Goal: Information Seeking & Learning: Learn about a topic

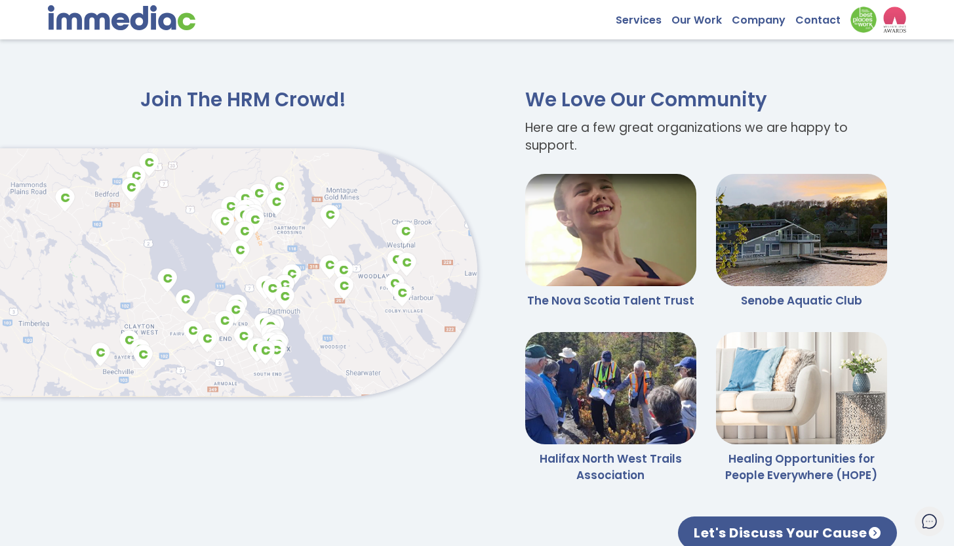
scroll to position [2784, 0]
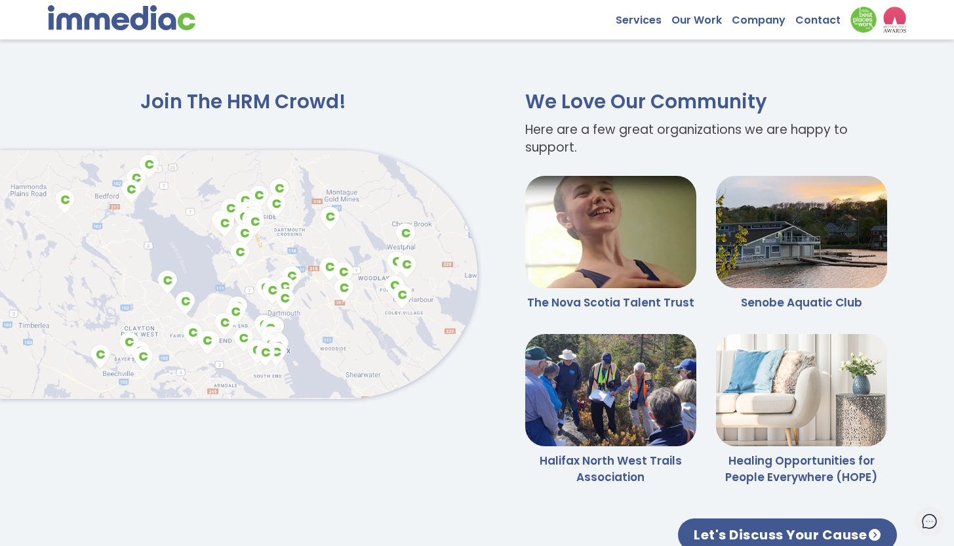
click at [322, 268] on img at bounding box center [238, 274] width 477 height 249
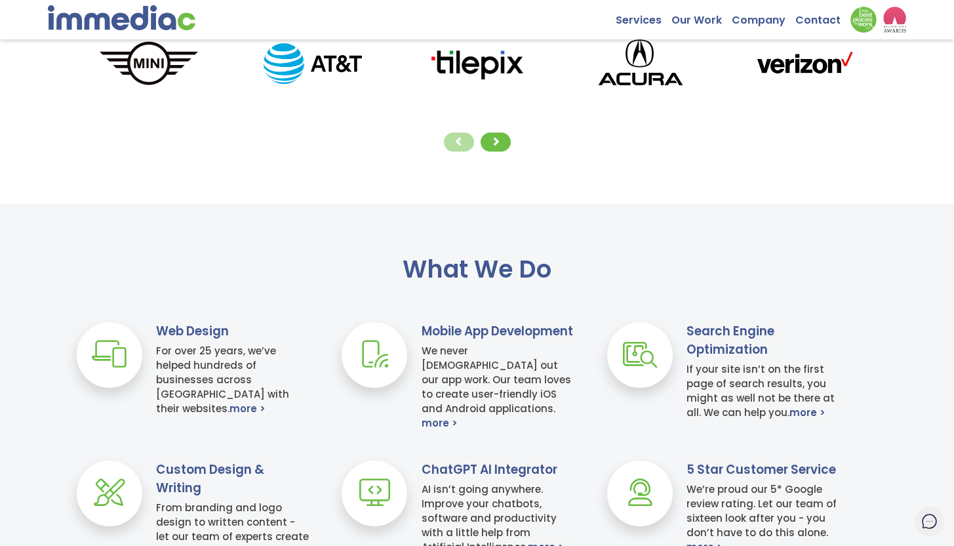
scroll to position [0, 0]
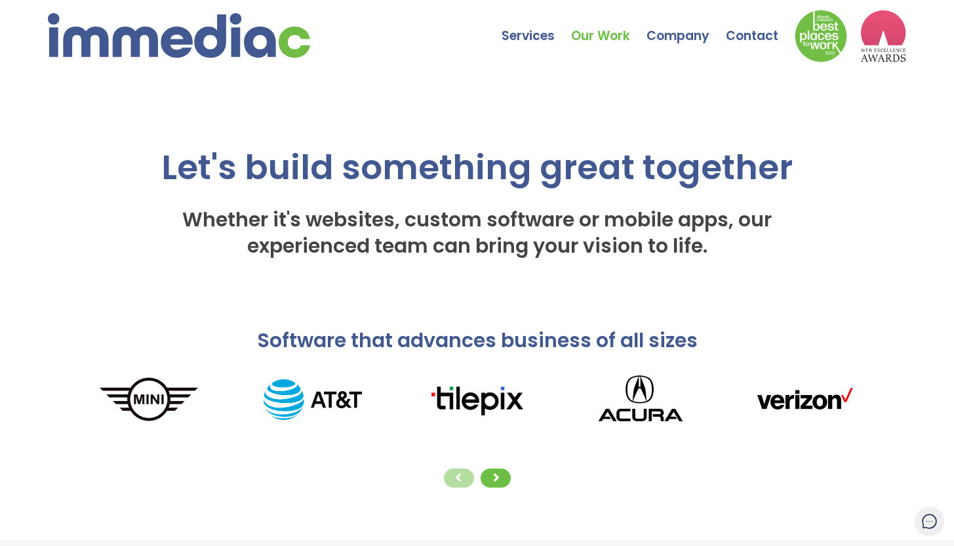
click at [609, 29] on link "Our Work" at bounding box center [608, 26] width 75 height 46
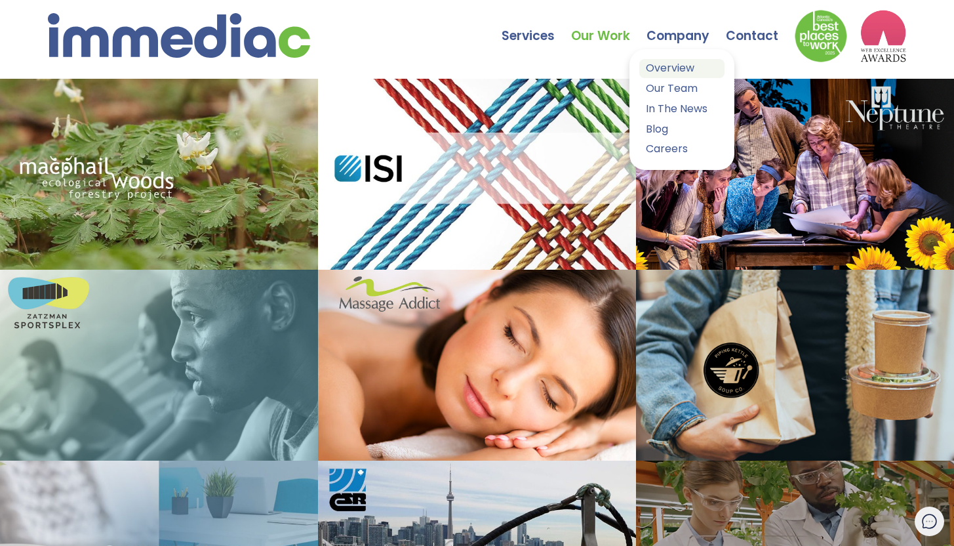
click at [663, 71] on link "Overview" at bounding box center [681, 68] width 85 height 19
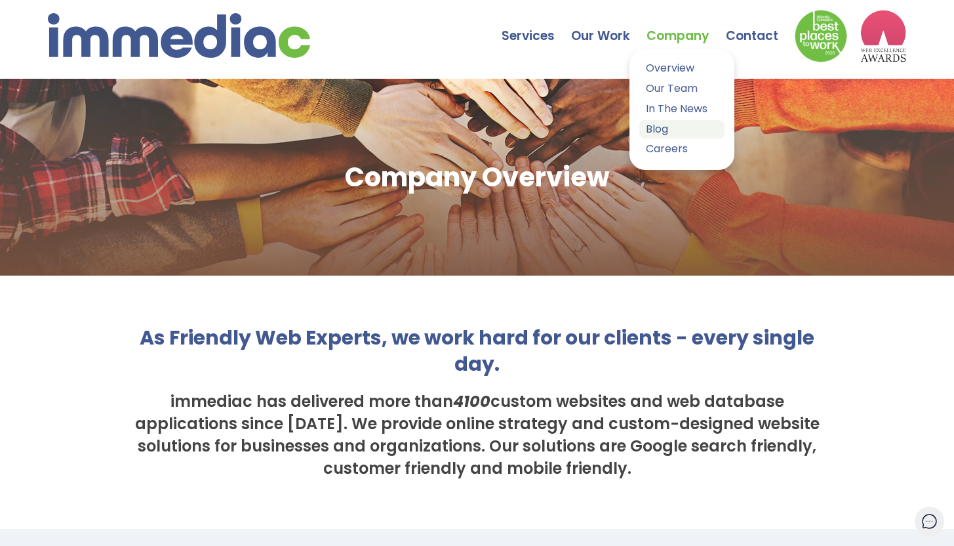
click at [658, 129] on link "Blog" at bounding box center [681, 129] width 85 height 19
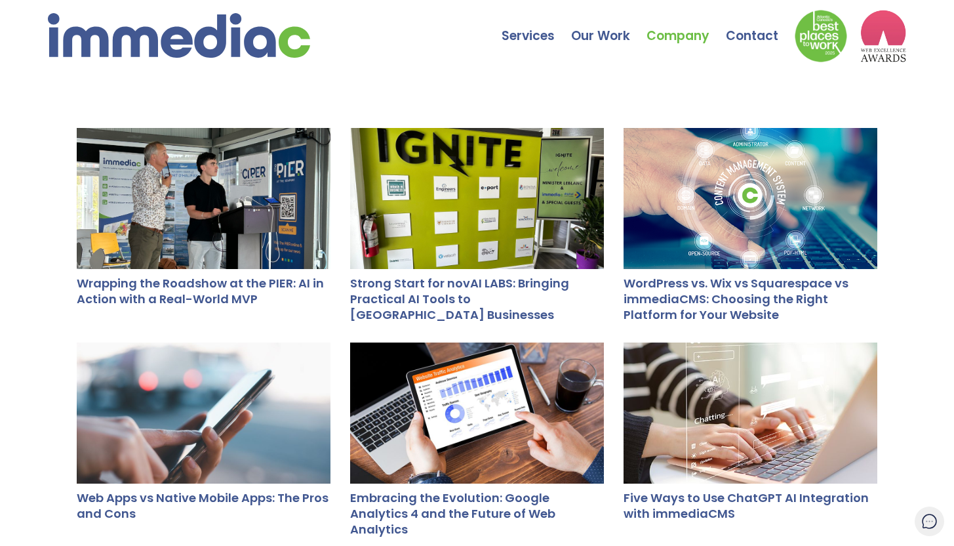
click at [165, 219] on div at bounding box center [204, 198] width 254 height 141
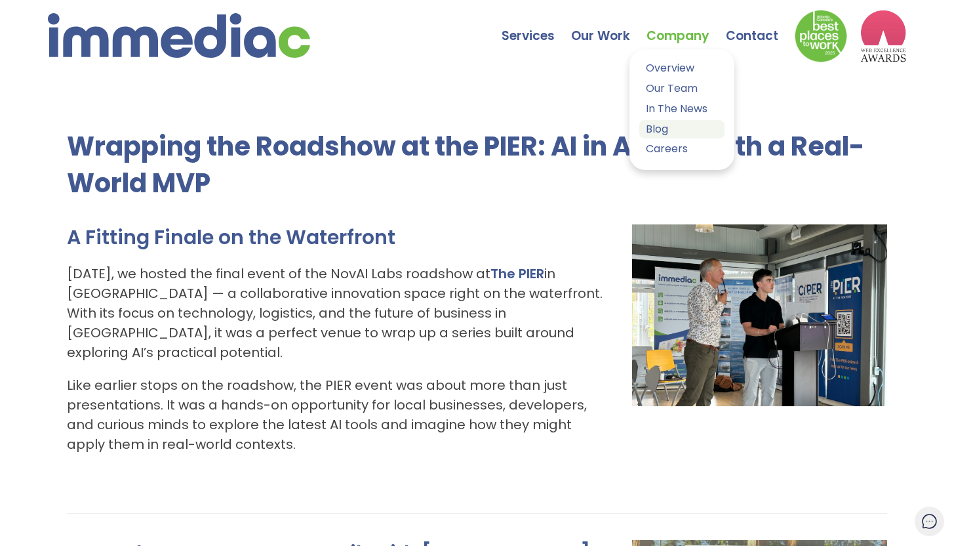
click at [679, 127] on link "Blog" at bounding box center [681, 129] width 85 height 19
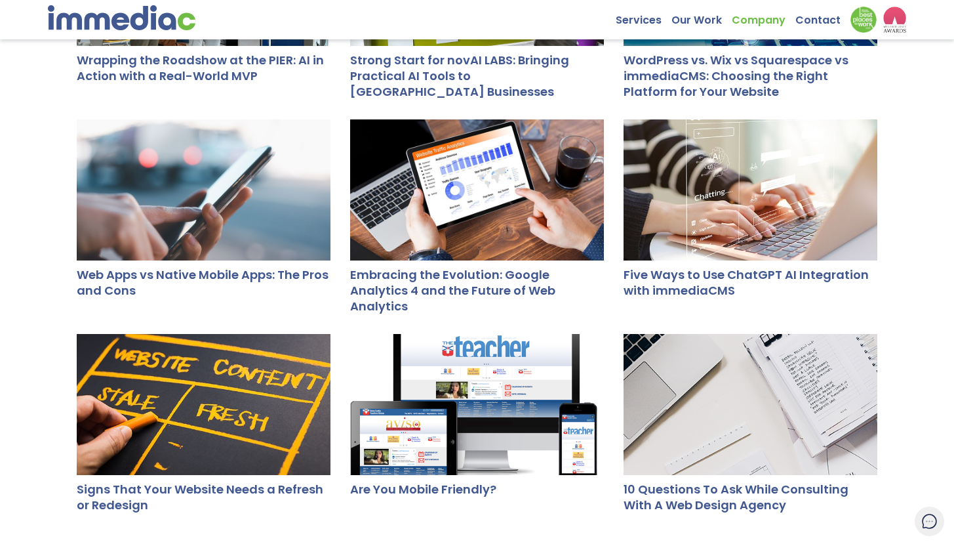
scroll to position [223, 0]
click at [556, 240] on div at bounding box center [477, 189] width 254 height 141
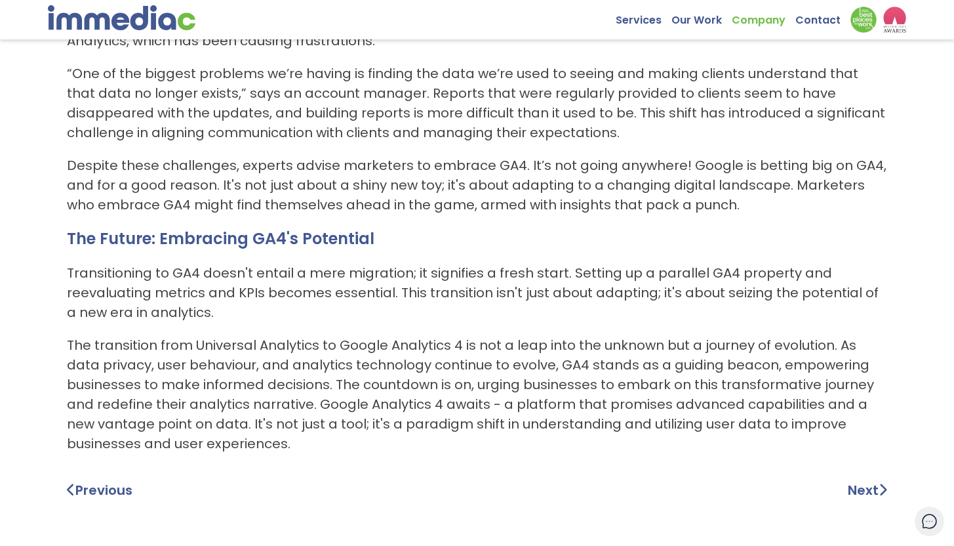
scroll to position [1404, 0]
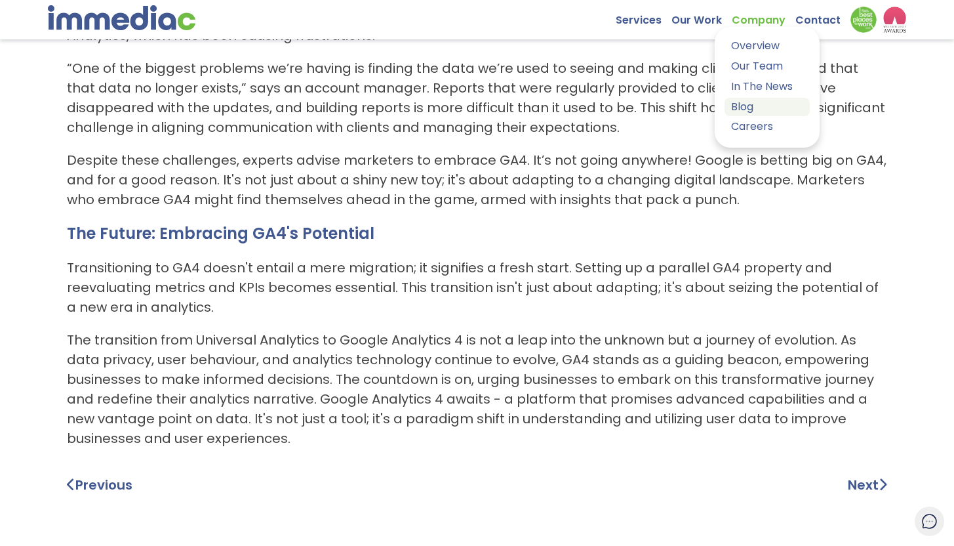
click at [746, 113] on link "Blog" at bounding box center [767, 107] width 85 height 19
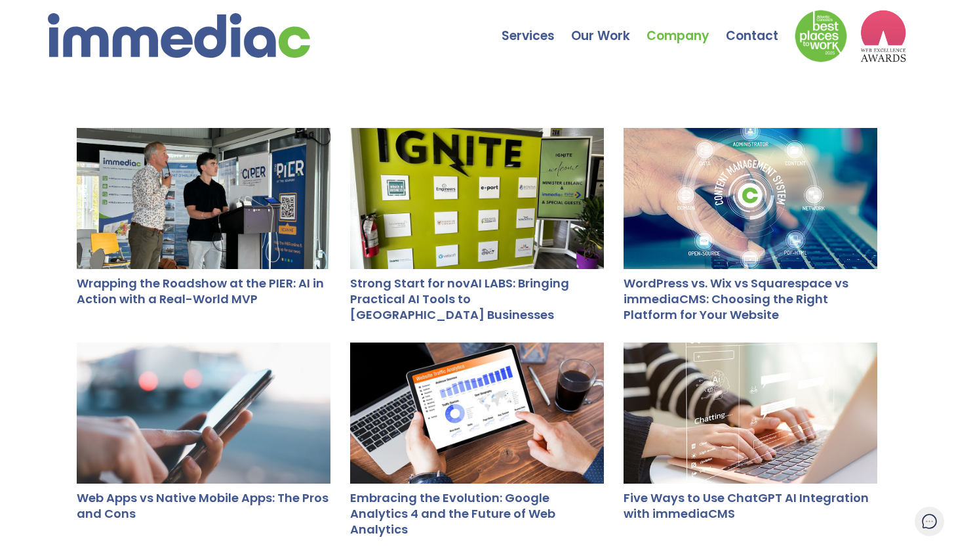
click at [453, 150] on div at bounding box center [477, 198] width 254 height 141
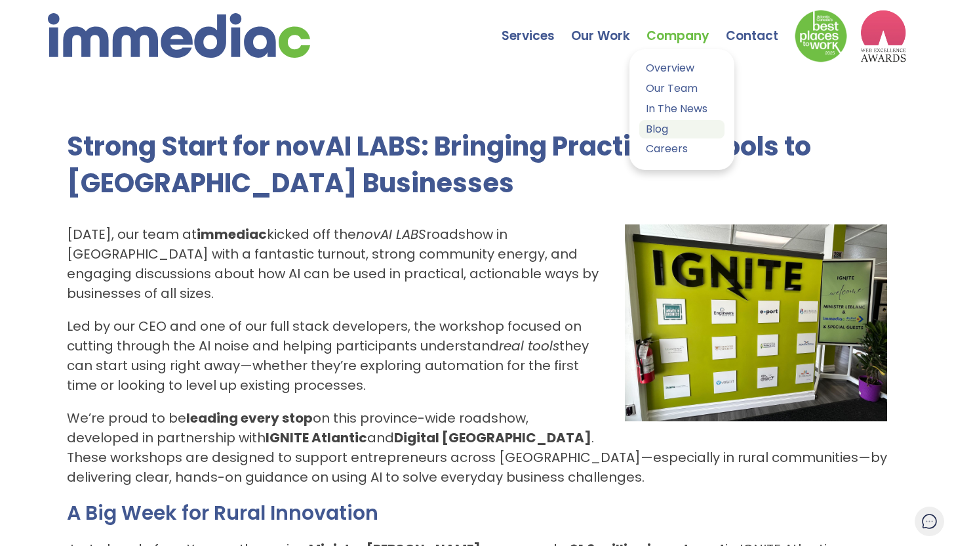
click at [658, 132] on link "Blog" at bounding box center [681, 129] width 85 height 19
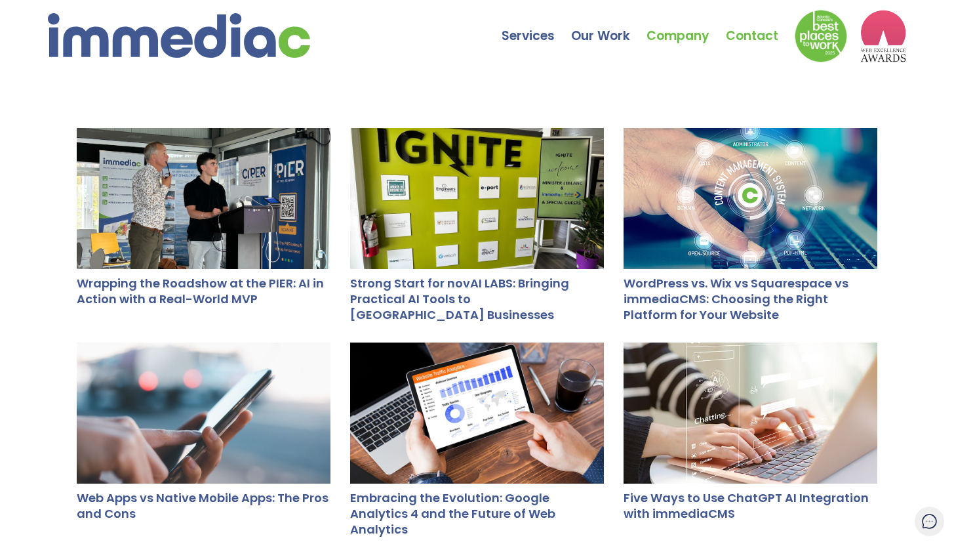
click at [758, 36] on link "Contact" at bounding box center [760, 26] width 69 height 46
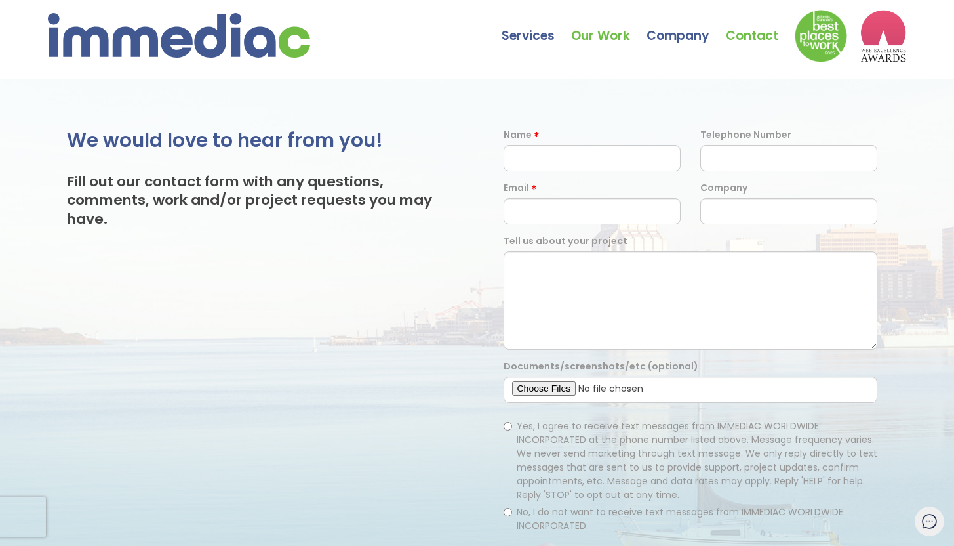
click at [618, 43] on link "Our Work" at bounding box center [608, 26] width 75 height 46
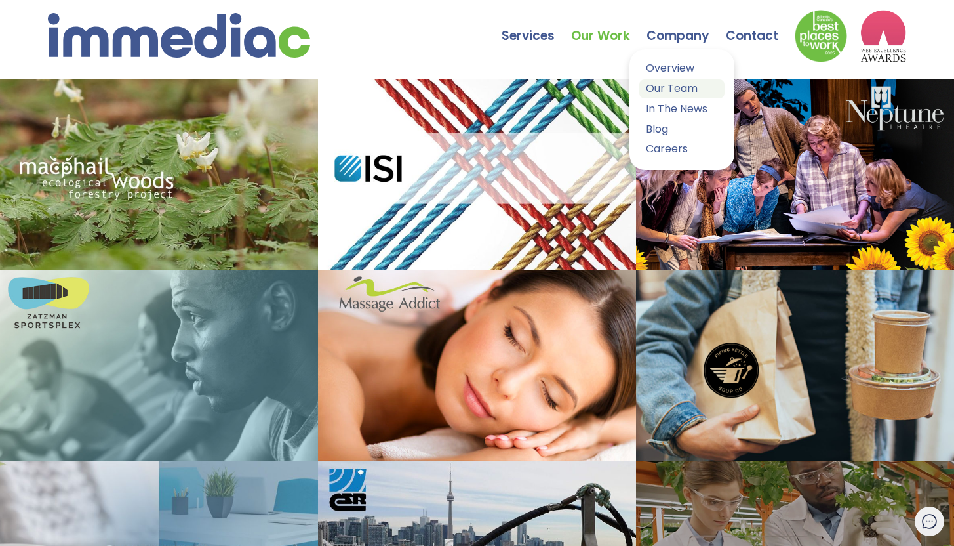
click at [670, 90] on link "Our Team" at bounding box center [681, 88] width 85 height 19
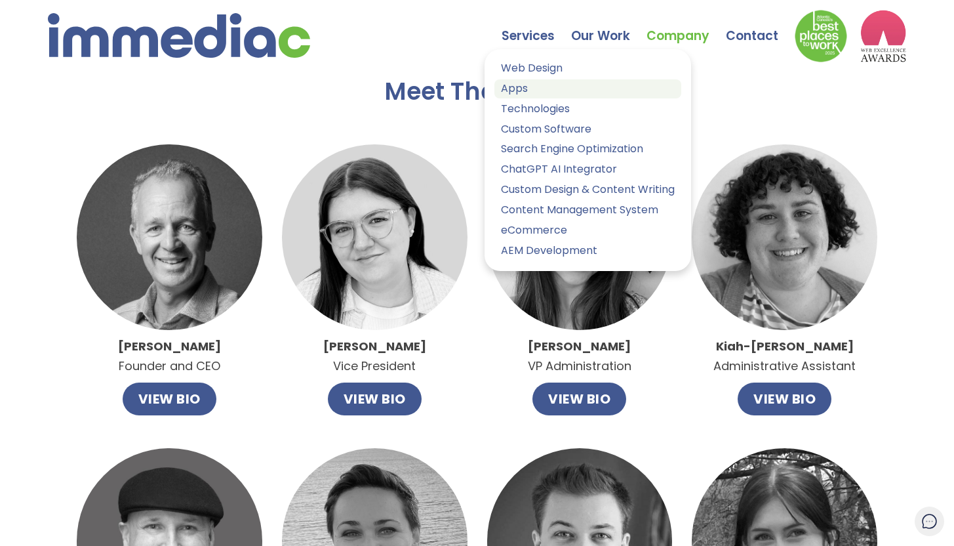
click at [519, 84] on link "Apps" at bounding box center [588, 88] width 187 height 19
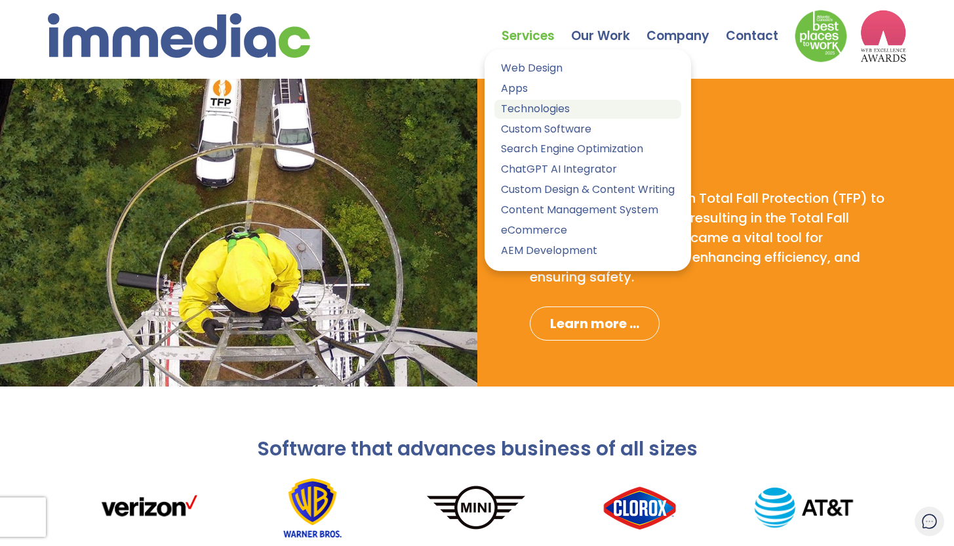
click at [569, 111] on link "Technologies" at bounding box center [588, 109] width 187 height 19
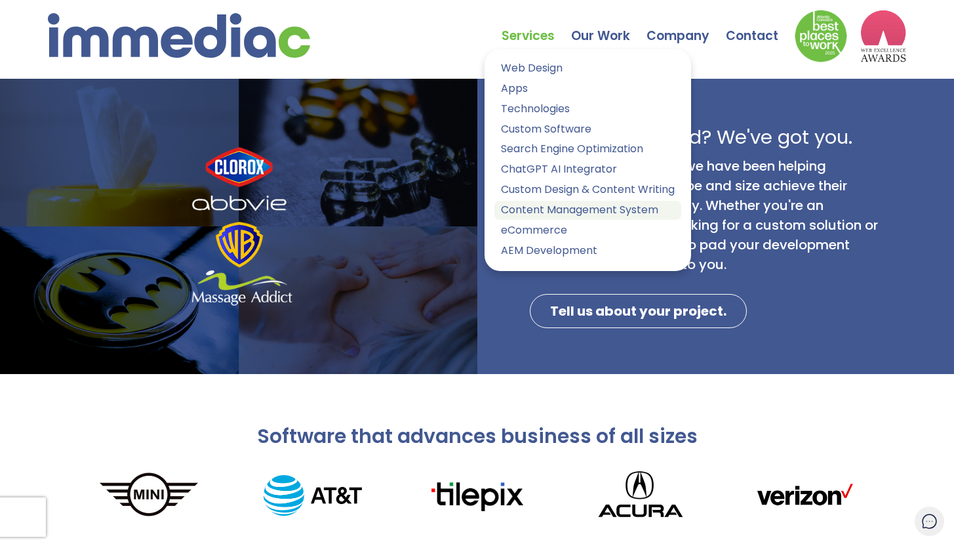
click at [599, 210] on link "Content Management System" at bounding box center [588, 210] width 187 height 19
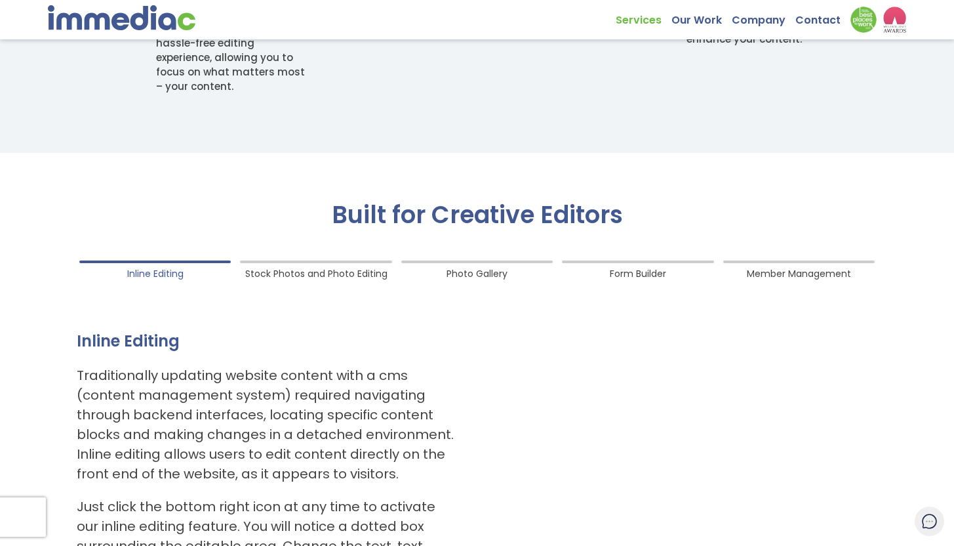
scroll to position [1103, 0]
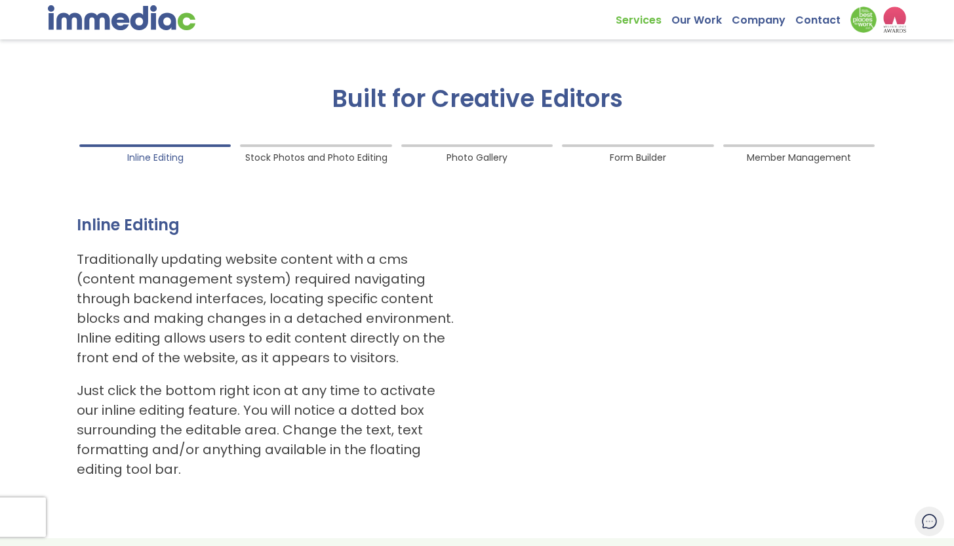
click at [312, 146] on li "Stock Photos and Photo Editing" at bounding box center [316, 145] width 152 height 3
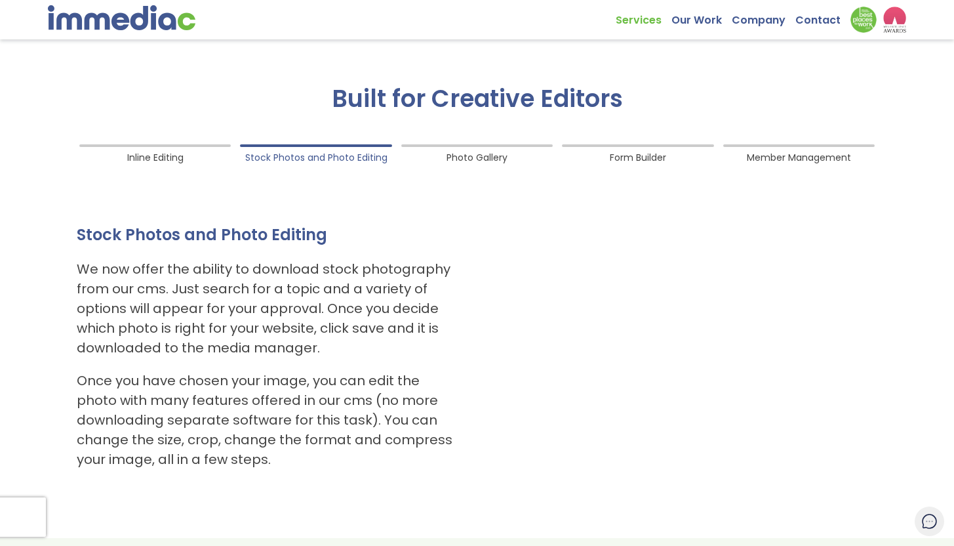
click at [475, 148] on span "Photo Gallery" at bounding box center [477, 155] width 61 height 18
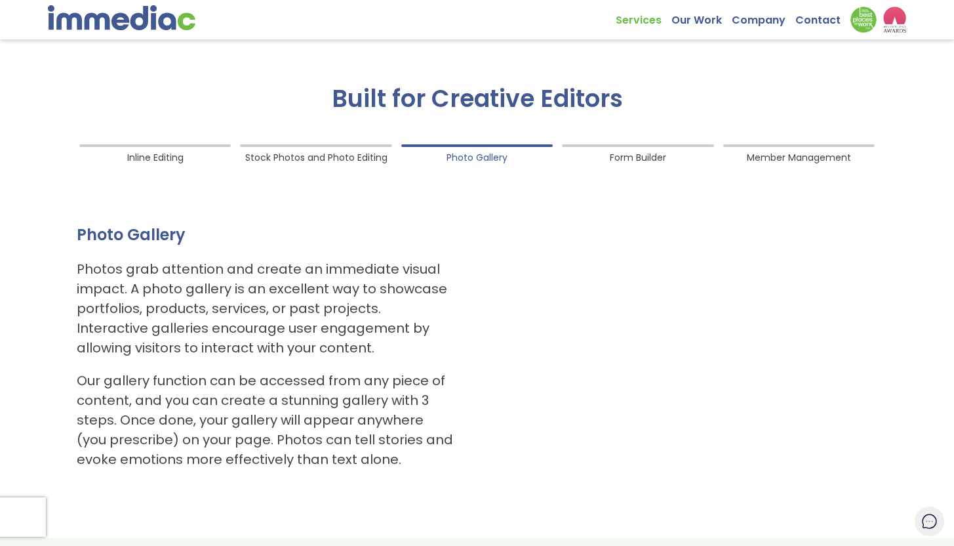
click at [622, 144] on ol "Inline Editing Stock Photos and Photo Editing Photo Gallery Form Builder Member…" at bounding box center [477, 306] width 821 height 337
click at [624, 148] on span "Form Builder" at bounding box center [638, 155] width 56 height 18
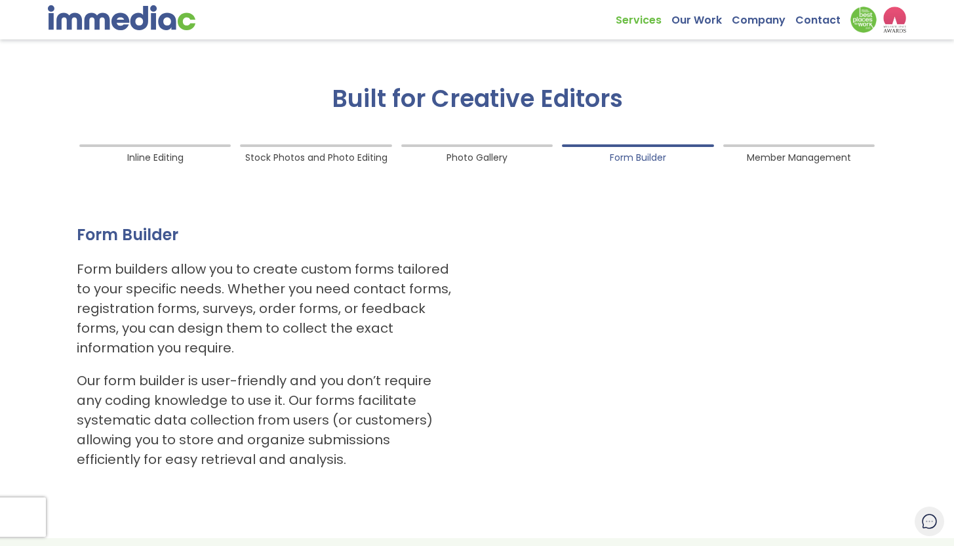
click at [744, 153] on ol "Inline Editing Stock Photos and Photo Editing Photo Gallery Form Builder Member…" at bounding box center [477, 306] width 821 height 337
click at [765, 142] on ol "Inline Editing Stock Photos and Photo Editing Photo Gallery Form Builder Member…" at bounding box center [477, 306] width 821 height 337
click at [761, 147] on li "Member Management" at bounding box center [799, 145] width 152 height 3
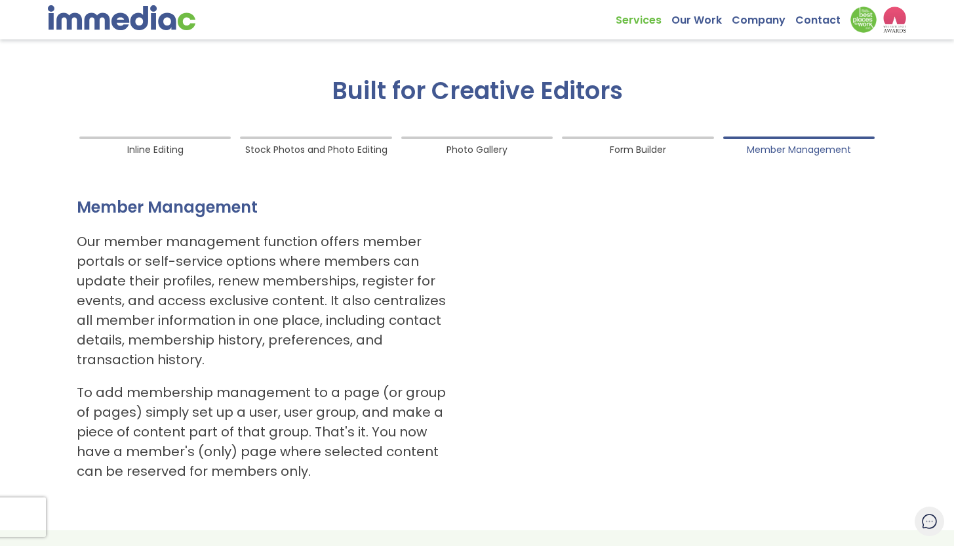
scroll to position [1114, 0]
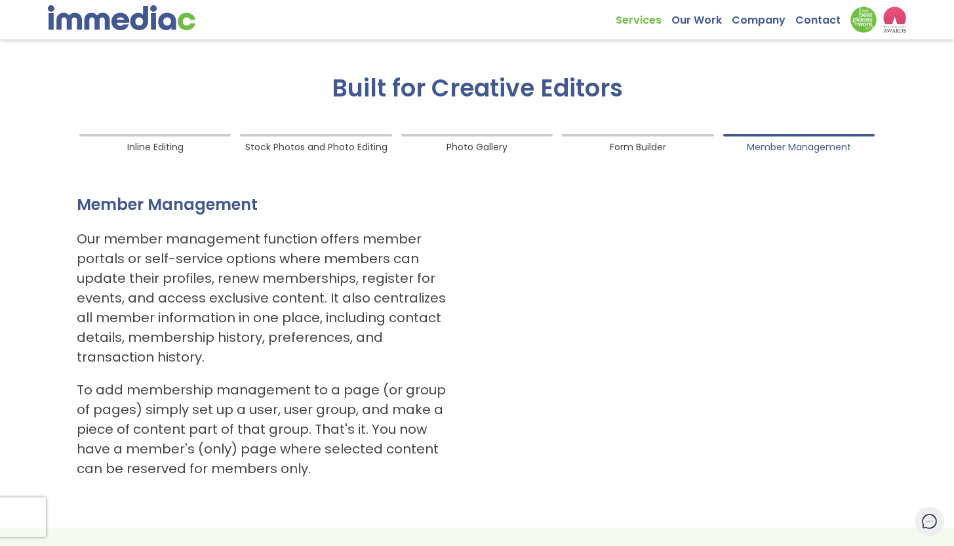
click at [632, 138] on span "Form Builder" at bounding box center [638, 144] width 56 height 18
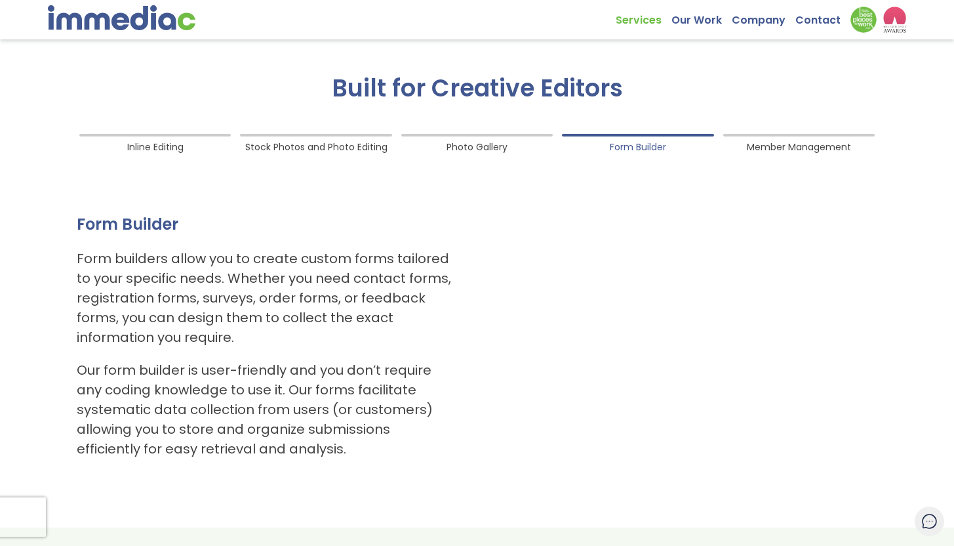
click at [487, 145] on span "Photo Gallery" at bounding box center [477, 144] width 61 height 18
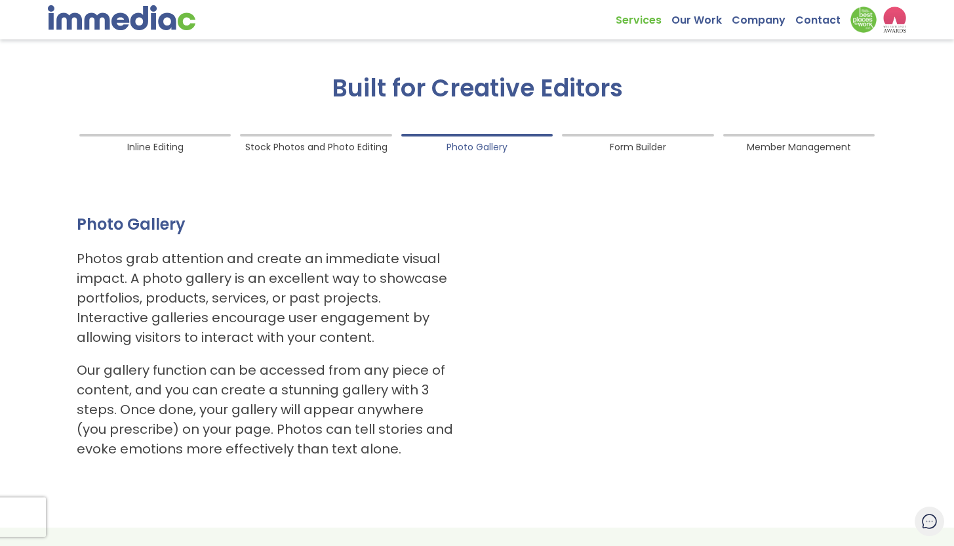
click at [210, 134] on li "Inline Editing" at bounding box center [155, 135] width 152 height 3
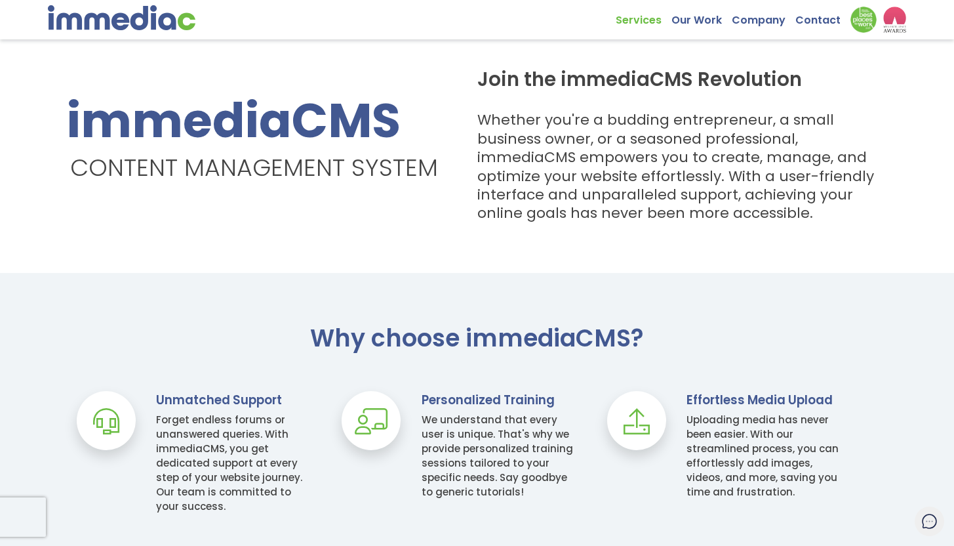
scroll to position [0, 0]
